Goal: Task Accomplishment & Management: Manage account settings

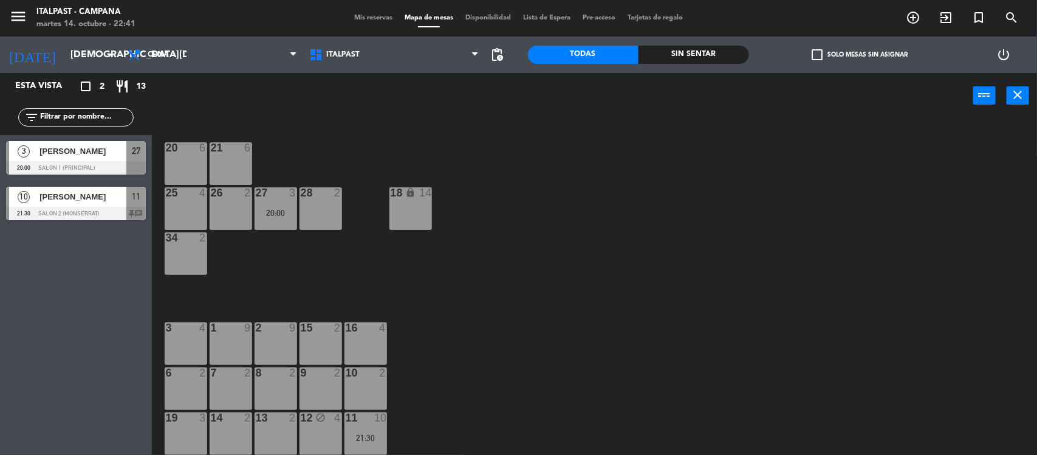
click at [512, 320] on div "20 6 21 6 25 4 26 2 27 3 20:00 28 2 18 lock 14 34 2 3 4 1 9 2 9 15 2 16 4 6 2 7…" at bounding box center [599, 288] width 875 height 336
click at [353, 256] on div "20 6 21 6 25 4 26 2 27 3 20:00 28 2 18 lock 14 34 2 3 4 1 9 2 9 15 2 16 4 6 2 7…" at bounding box center [599, 288] width 875 height 336
click at [77, 55] on input "[DEMOGRAPHIC_DATA][DATE]" at bounding box center [128, 55] width 128 height 24
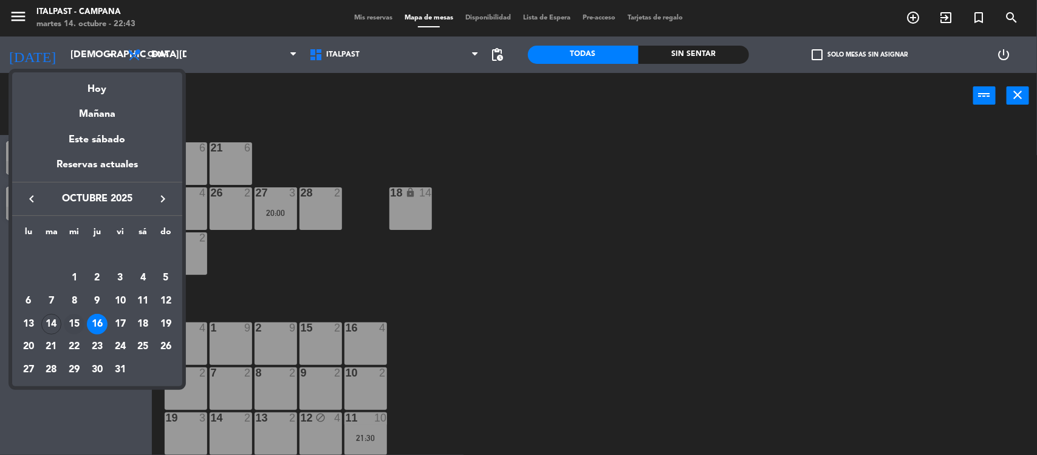
click at [72, 321] on div "15" at bounding box center [74, 324] width 21 height 21
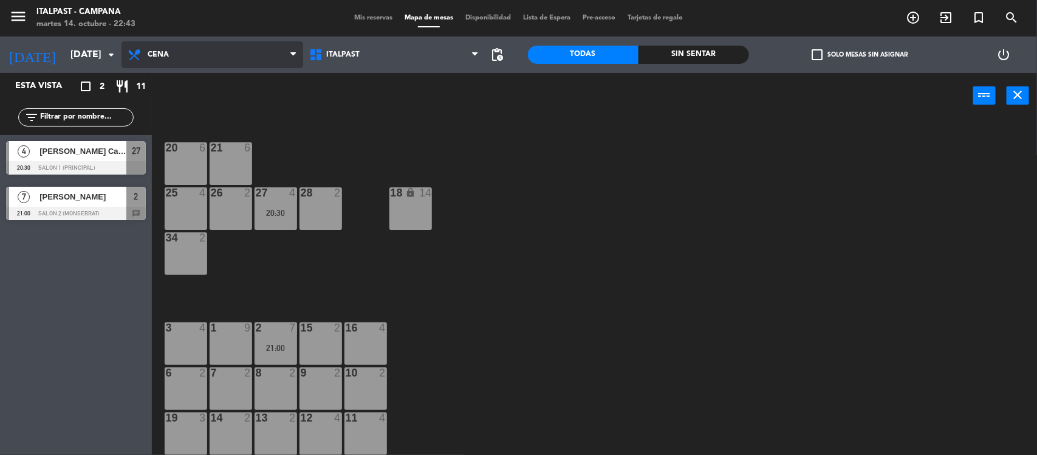
drag, startPoint x: 190, startPoint y: 52, endPoint x: 192, endPoint y: 59, distance: 7.5
click at [190, 55] on span "Cena" at bounding box center [213, 54] width 182 height 27
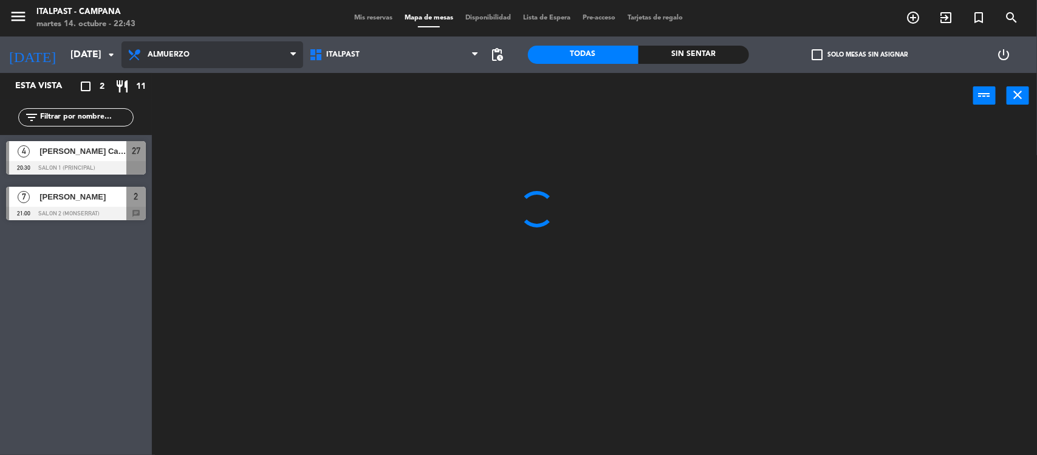
click at [197, 83] on ng-component "menu Italpast - Campana [DATE] 14. octubre - 22:43 Mis reservas Mapa de mesas D…" at bounding box center [518, 228] width 1037 height 456
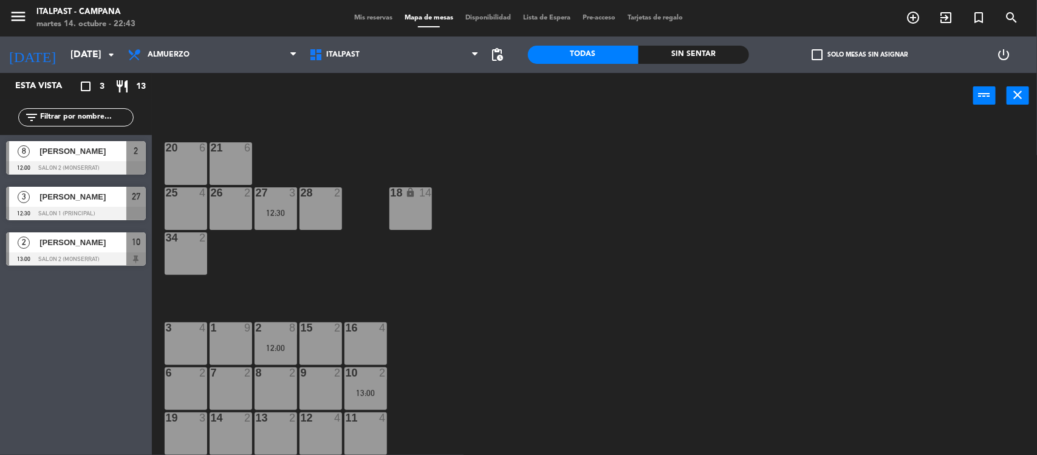
click at [111, 174] on div at bounding box center [76, 167] width 140 height 13
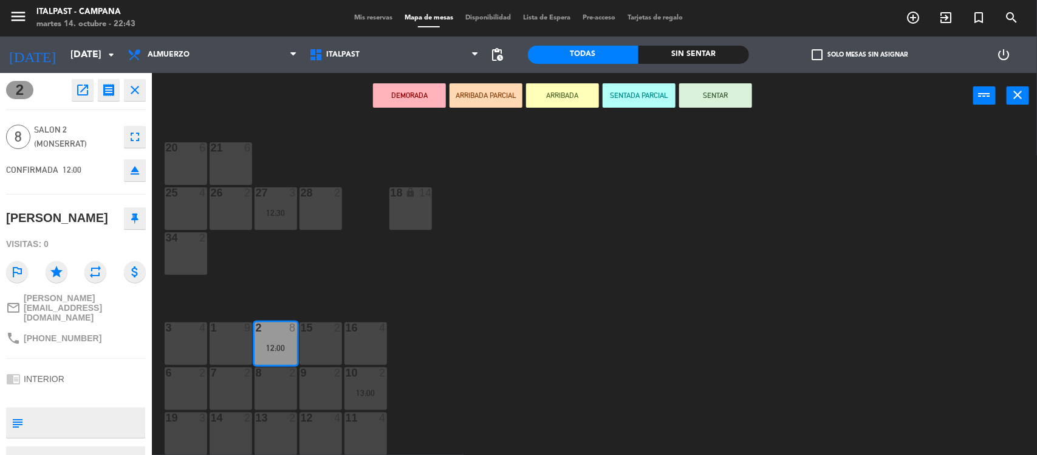
click at [302, 290] on div "20 6 21 6 25 4 26 2 27 3 12:30 28 2 18 lock 14 34 2 3 4 1 9 2 8 12:00 15 2 16 4…" at bounding box center [599, 288] width 875 height 336
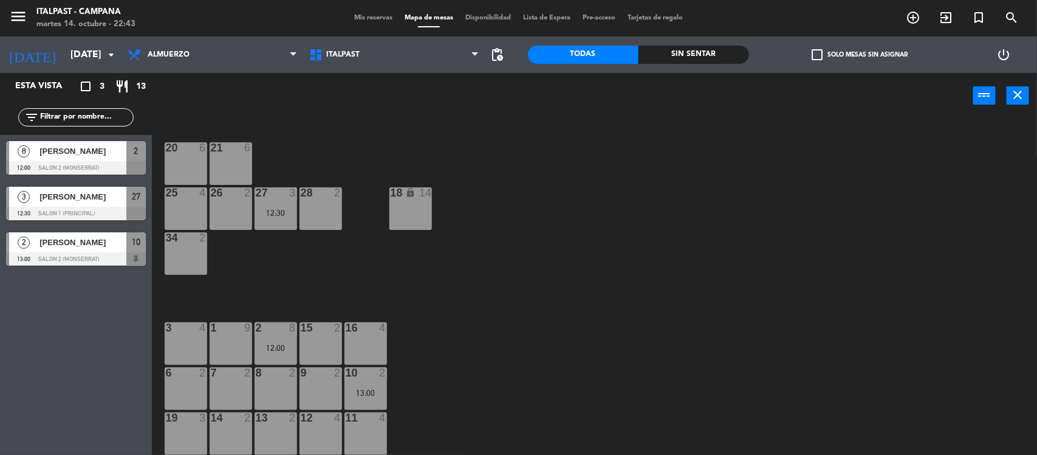
click at [349, 275] on div "20 6 21 6 25 4 26 2 27 3 12:30 28 2 18 lock 14 34 2 3 4 1 9 2 8 12:00 15 2 16 4…" at bounding box center [599, 288] width 875 height 336
click at [80, 58] on input "[DATE]" at bounding box center [128, 55] width 128 height 24
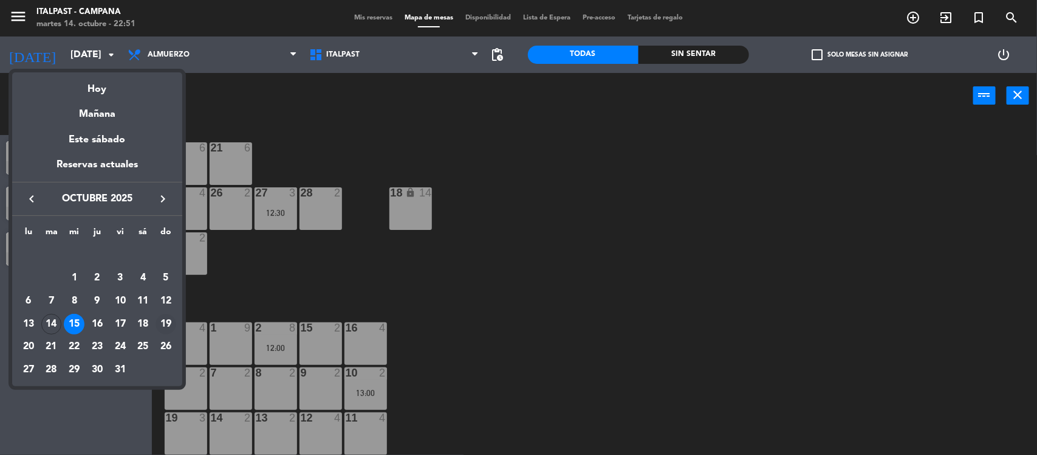
click at [167, 322] on div "19" at bounding box center [166, 324] width 21 height 21
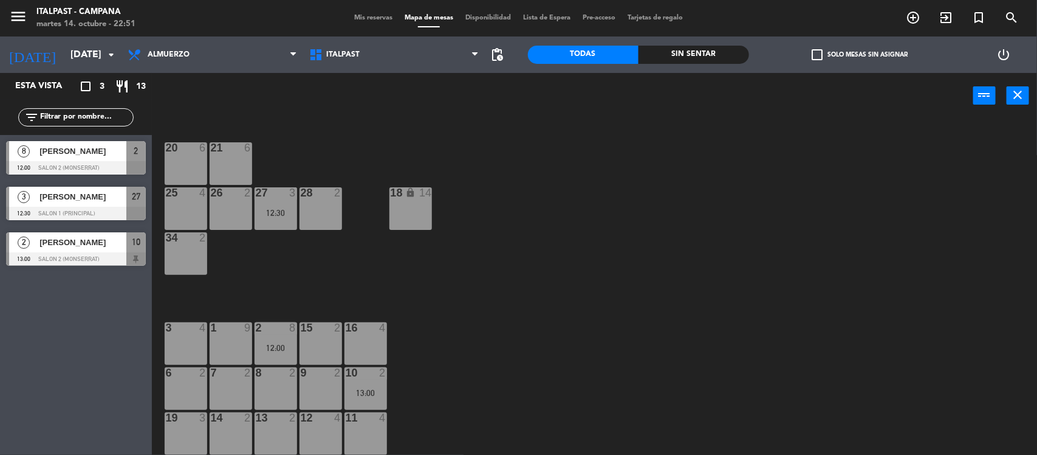
type input "[DATE]"
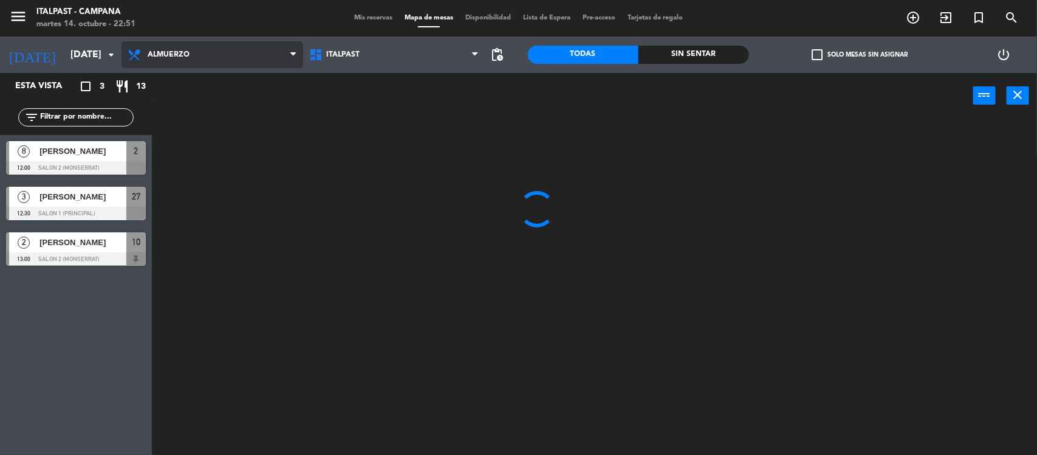
click at [192, 43] on span "Almuerzo" at bounding box center [213, 54] width 182 height 27
click at [185, 106] on ng-component "menu Italpast - Campana [DATE] 14. octubre - 22:51 Mis reservas Mapa de mesas D…" at bounding box center [518, 228] width 1037 height 456
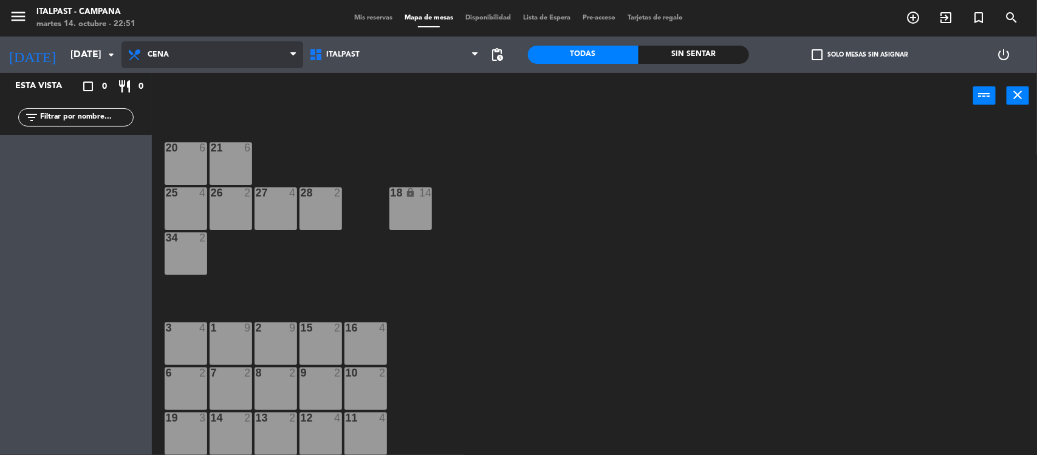
click at [170, 61] on span "Cena" at bounding box center [213, 54] width 182 height 27
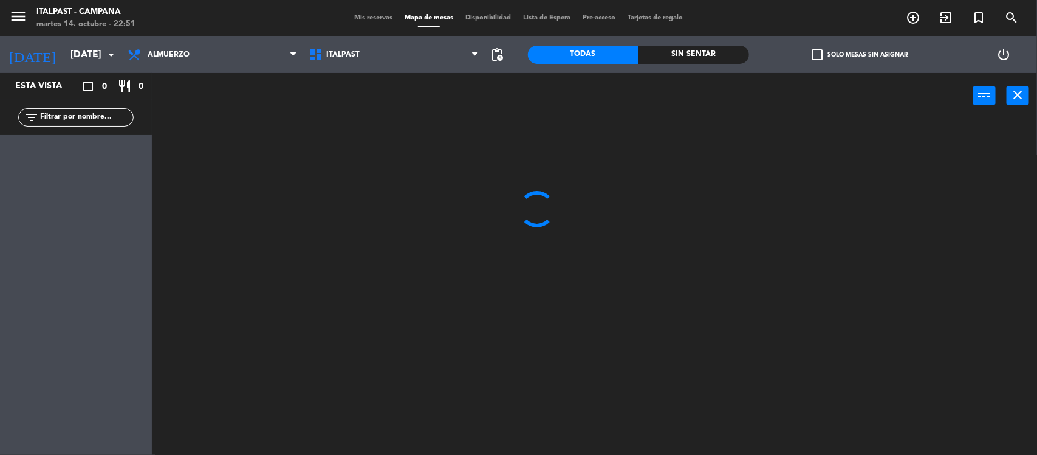
click at [171, 83] on ng-component "menu Italpast - Campana [DATE] 14. octubre - 22:51 Mis reservas Mapa de mesas D…" at bounding box center [518, 228] width 1037 height 456
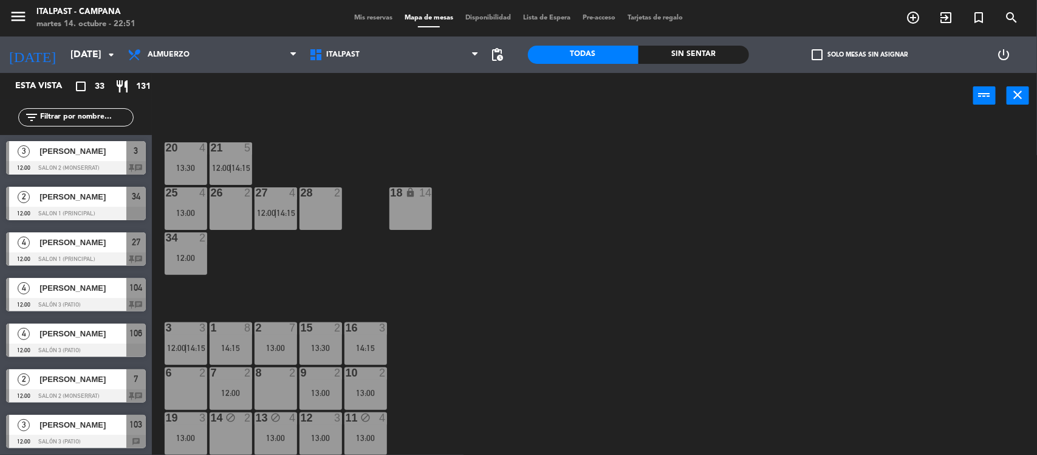
scroll to position [152, 0]
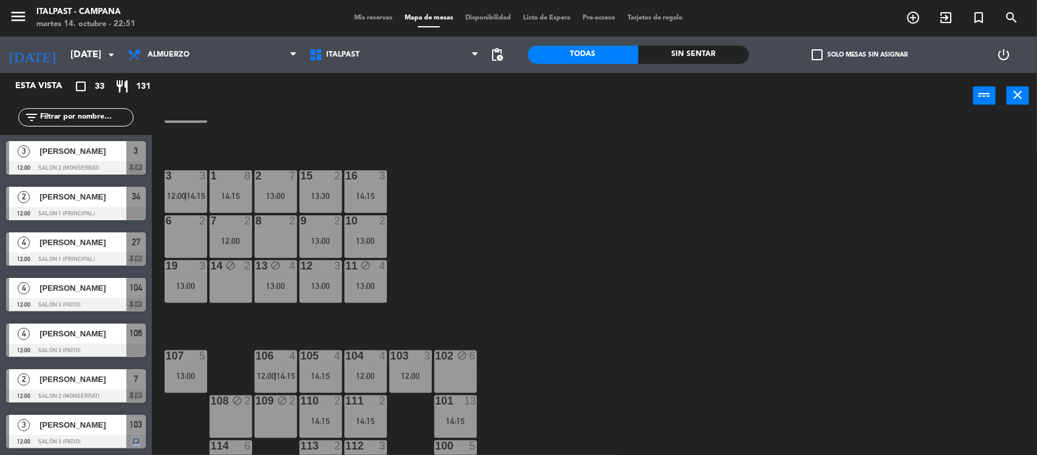
drag, startPoint x: 150, startPoint y: 432, endPoint x: 149, endPoint y: 439, distance: 6.8
click at [149, 439] on div "3 [PERSON_NAME] 12:00 Salón 3 (Patio) 103 chat" at bounding box center [76, 431] width 152 height 46
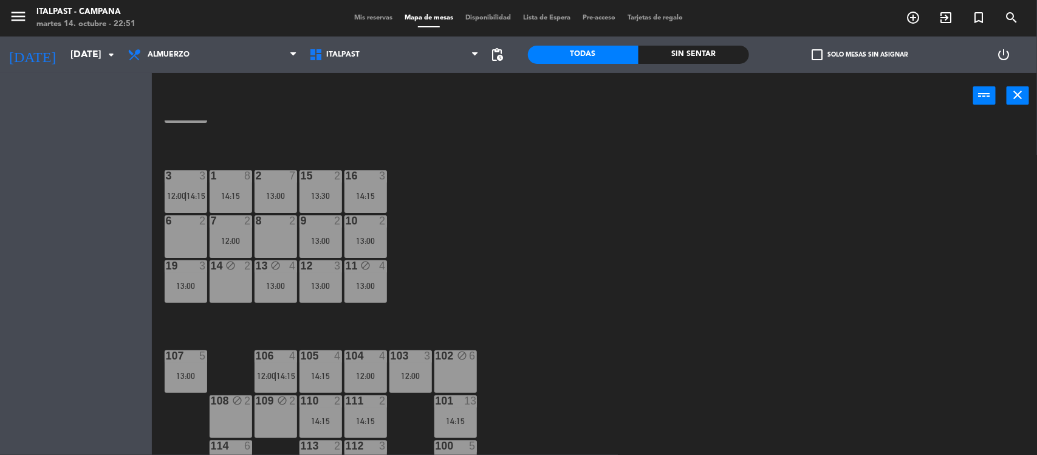
scroll to position [10, 0]
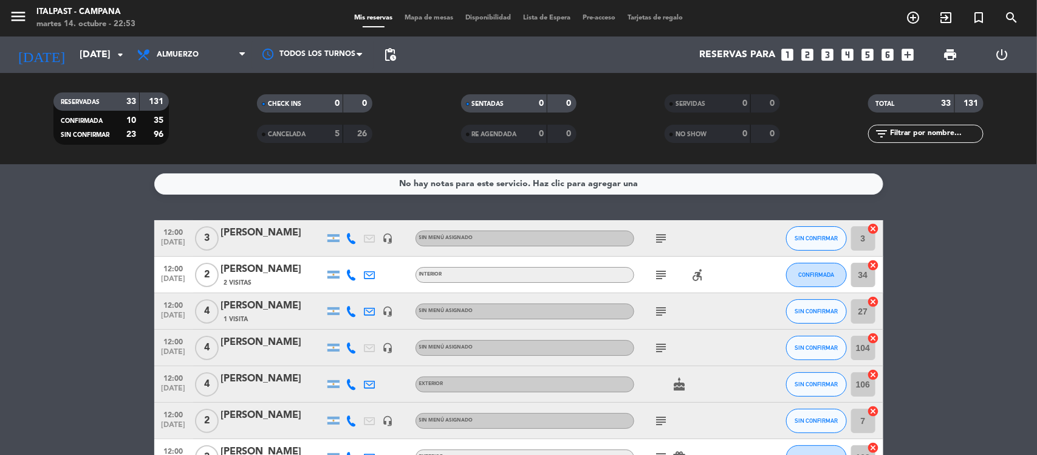
scroll to position [152, 0]
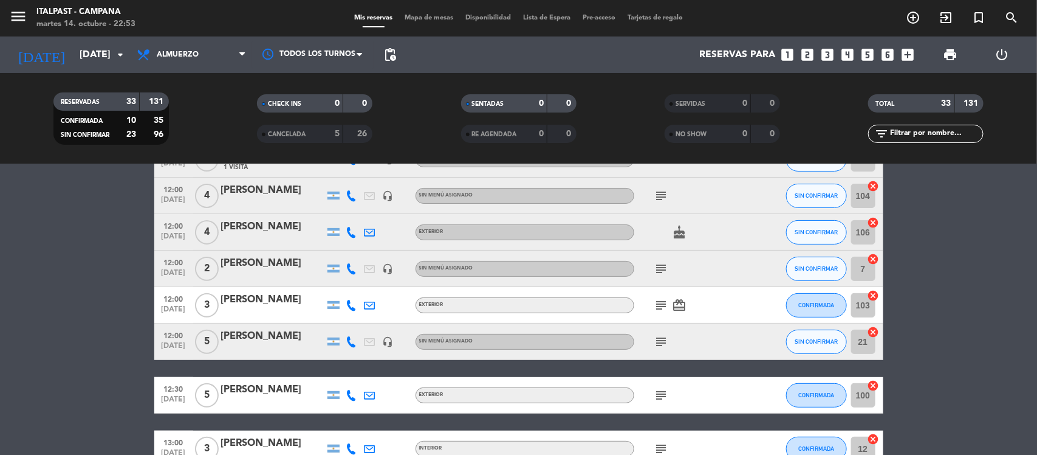
drag, startPoint x: 949, startPoint y: 396, endPoint x: 544, endPoint y: 189, distance: 454.4
click at [659, 303] on icon "subject" at bounding box center [661, 305] width 15 height 15
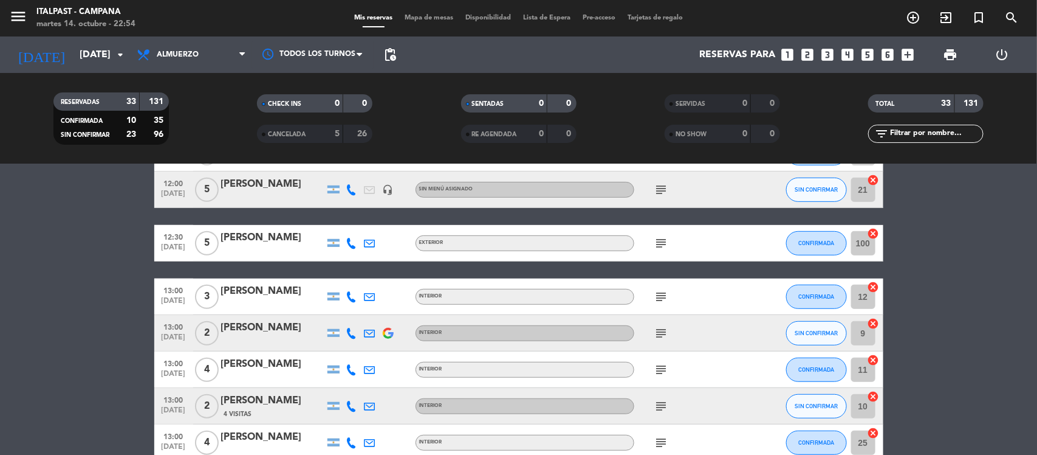
click at [661, 236] on icon "subject" at bounding box center [661, 243] width 15 height 15
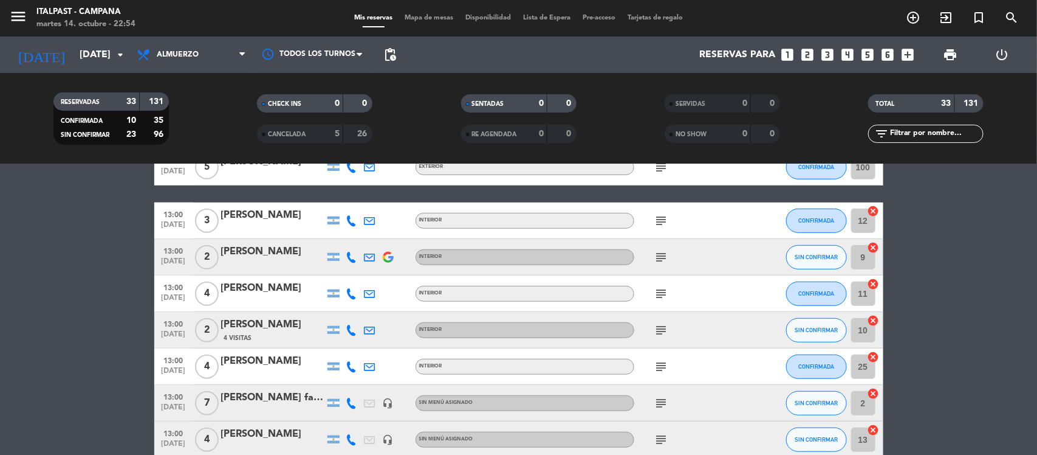
drag, startPoint x: 245, startPoint y: 416, endPoint x: 237, endPoint y: 406, distance: 13.0
click at [238, 407] on div "13:00 [DATE] 7 [PERSON_NAME] farmacia [PERSON_NAME] headset_mic Sin menú asigna…" at bounding box center [518, 403] width 729 height 36
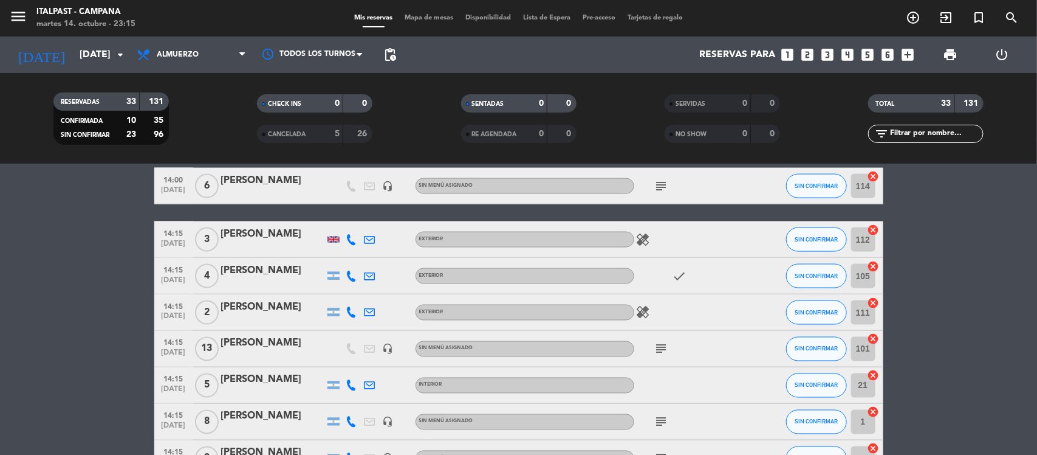
scroll to position [962, 0]
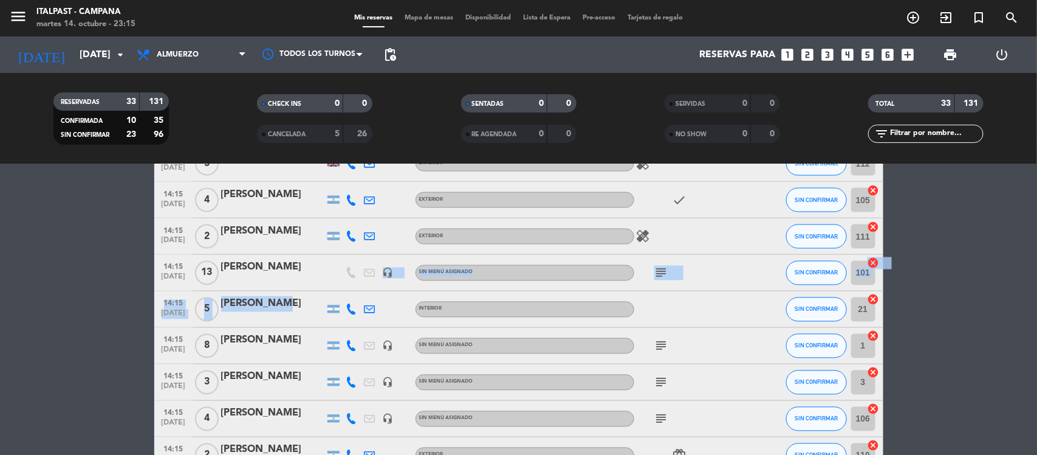
drag, startPoint x: 265, startPoint y: 307, endPoint x: 205, endPoint y: 266, distance: 73.0
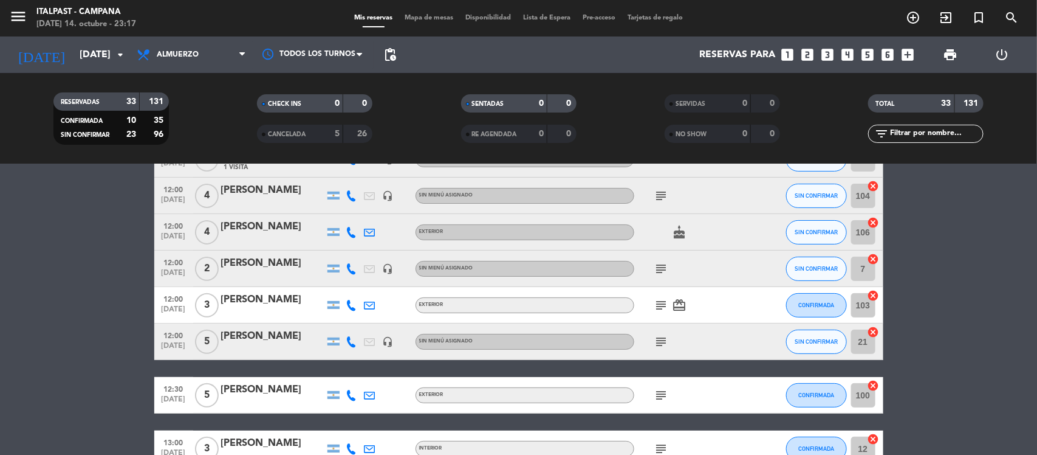
scroll to position [228, 0]
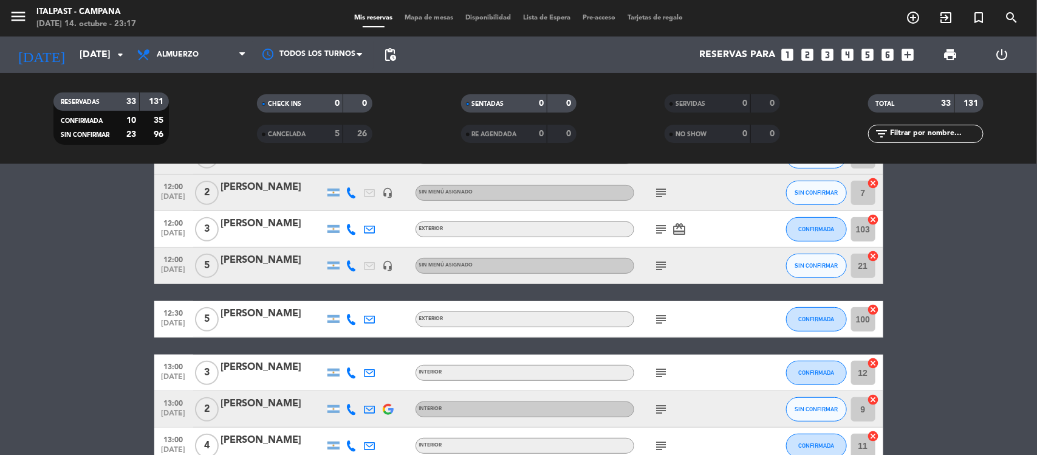
drag, startPoint x: 415, startPoint y: 13, endPoint x: 419, endPoint y: 22, distance: 9.5
click at [415, 18] on div "Mis reservas Mapa de mesas Disponibilidad Lista de Espera Pre-acceso Tarjetas d…" at bounding box center [518, 18] width 341 height 11
click at [424, 24] on div "menu Italpast - Campana [DATE] 14. octubre - 23:17 Mis reservas Mapa de mesas D…" at bounding box center [518, 18] width 1037 height 36
click at [430, 19] on span "Mapa de mesas" at bounding box center [429, 18] width 61 height 7
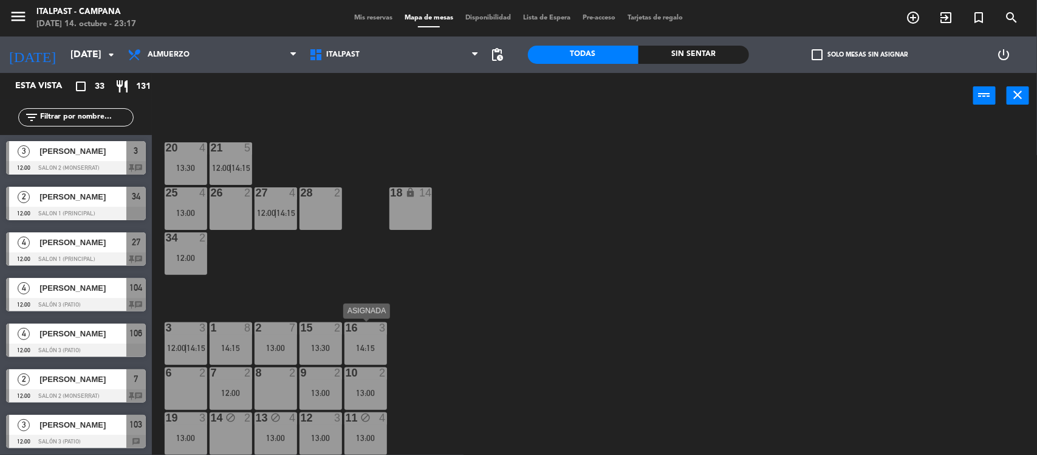
scroll to position [177, 0]
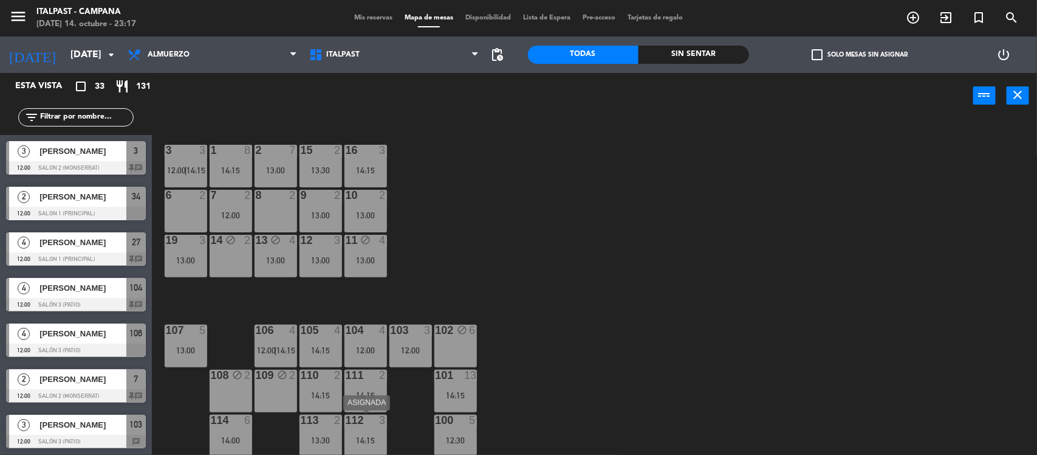
click at [363, 442] on div "14:15" at bounding box center [366, 440] width 43 height 9
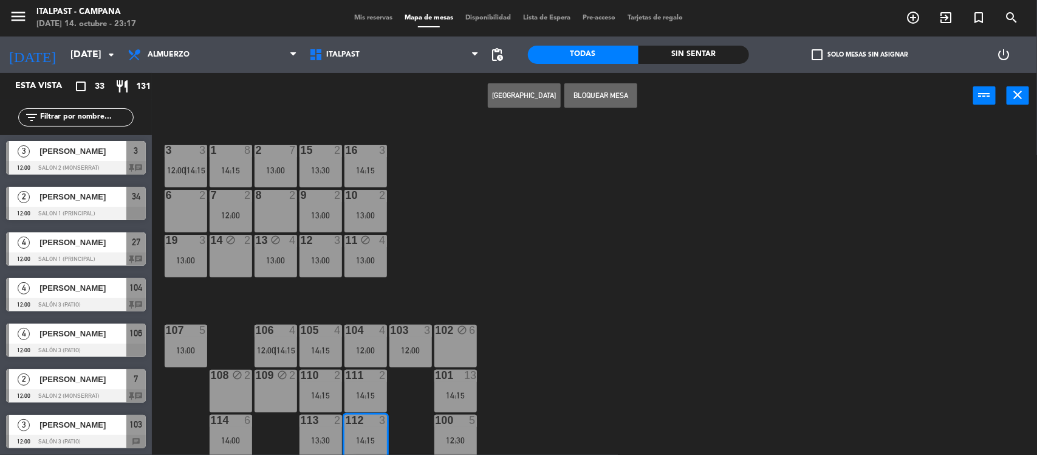
drag, startPoint x: 438, startPoint y: 298, endPoint x: 427, endPoint y: 301, distance: 10.6
click at [432, 298] on div "20 4 13:30 21 5 12:00 | 14:15 25 4 13:00 26 2 27 4 12:00 | 14:15 28 2 18 lock 1…" at bounding box center [599, 288] width 875 height 336
click at [500, 241] on div "20 4 13:30 21 5 12:00 | 14:15 25 4 13:00 26 2 27 4 12:00 | 14:15 28 2 18 lock 1…" at bounding box center [599, 288] width 875 height 336
